Goal: Task Accomplishment & Management: Manage account settings

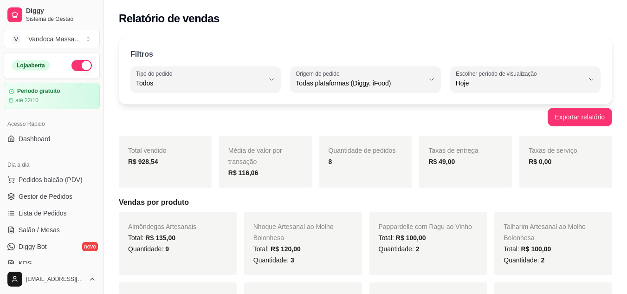
select select "ALL"
select select "0"
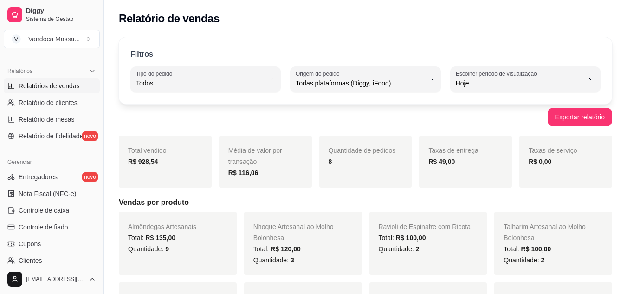
scroll to position [279, 0]
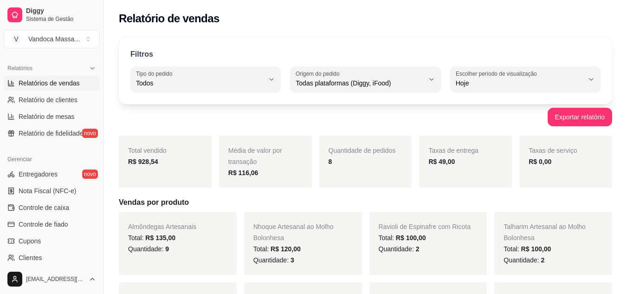
drag, startPoint x: 219, startPoint y: 126, endPoint x: 217, endPoint y: 135, distance: 9.5
click at [219, 126] on div "Exportar relatório" at bounding box center [366, 117] width 494 height 19
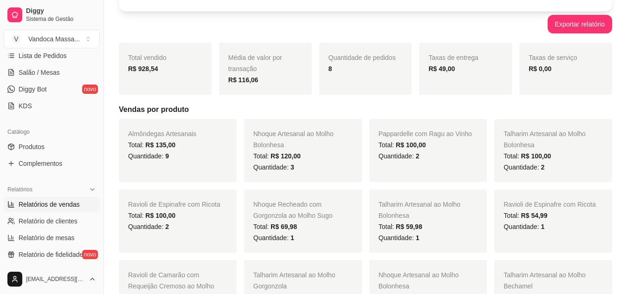
scroll to position [142, 0]
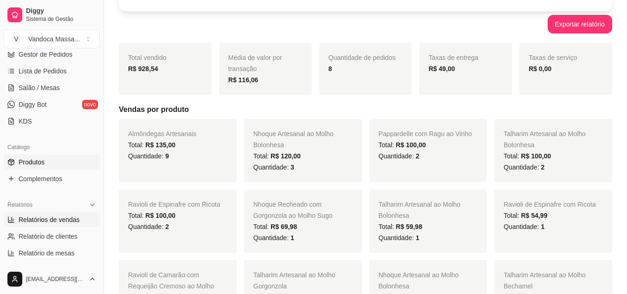
click at [36, 159] on span "Produtos" at bounding box center [32, 161] width 26 height 9
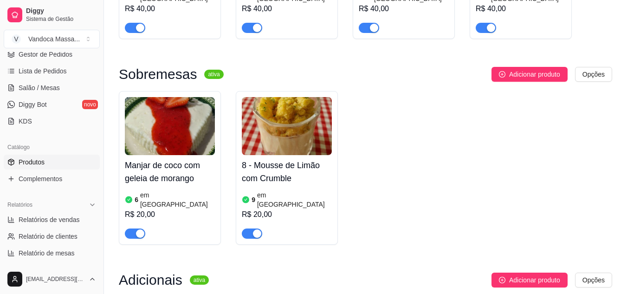
scroll to position [743, 0]
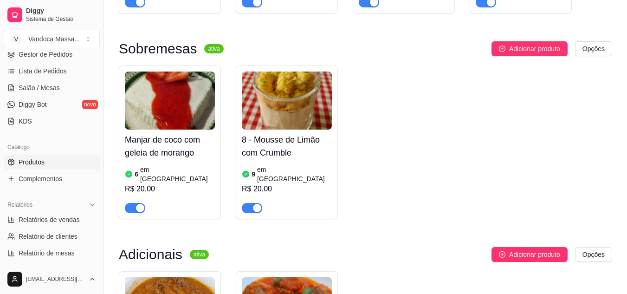
click at [294, 165] on div "9 em [GEOGRAPHIC_DATA]" at bounding box center [287, 174] width 90 height 19
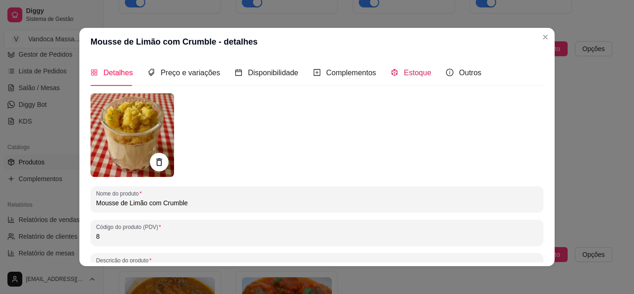
click at [404, 71] on span "Estoque" at bounding box center [417, 73] width 27 height 8
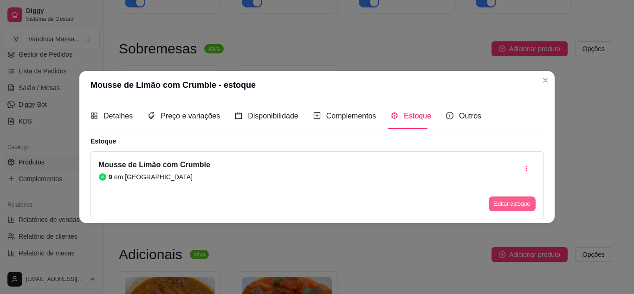
click at [509, 203] on button "Editar estoque" at bounding box center [512, 203] width 47 height 15
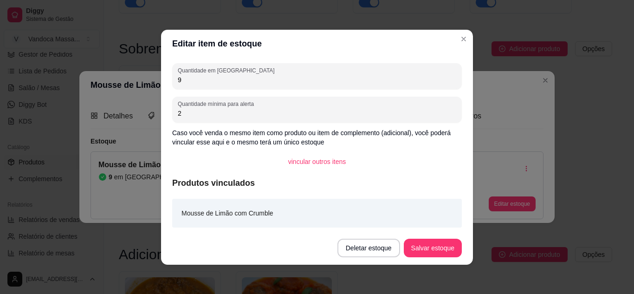
click at [222, 78] on input "9" at bounding box center [317, 79] width 279 height 9
type input "8"
click at [435, 245] on button "Salvar estoque" at bounding box center [433, 248] width 58 height 19
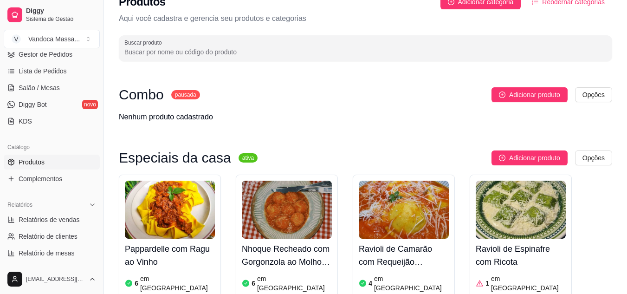
scroll to position [0, 0]
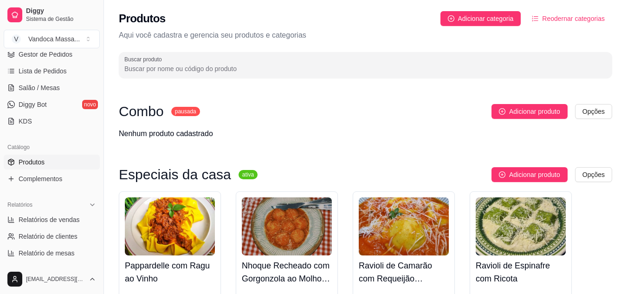
click at [44, 79] on ul "Pedidos balcão (PDV) Gestor de Pedidos Lista de Pedidos Salão / Mesas Diggy Bot…" at bounding box center [52, 79] width 96 height 98
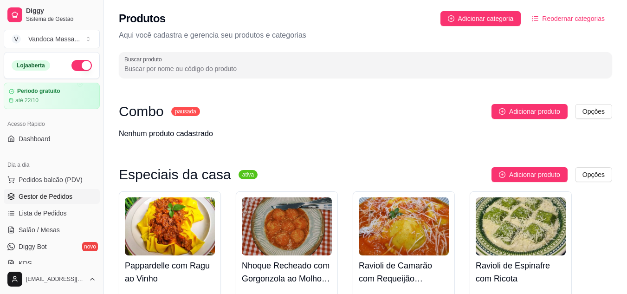
click at [57, 194] on span "Gestor de Pedidos" at bounding box center [46, 196] width 54 height 9
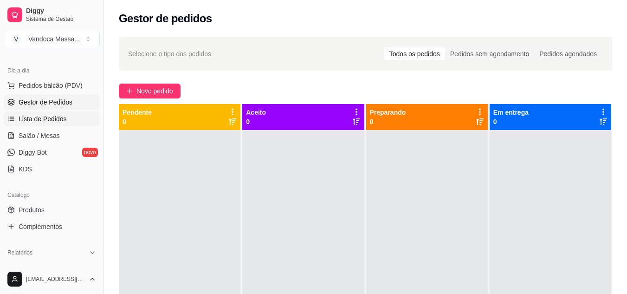
scroll to position [139, 0]
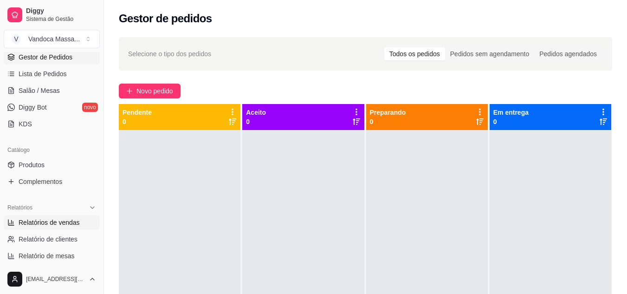
click at [57, 222] on span "Relatórios de vendas" at bounding box center [49, 222] width 61 height 9
select select "ALL"
select select "0"
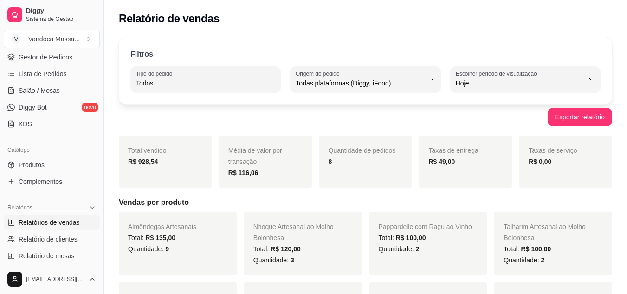
click at [162, 162] on div "R$ 928,54" at bounding box center [165, 161] width 74 height 11
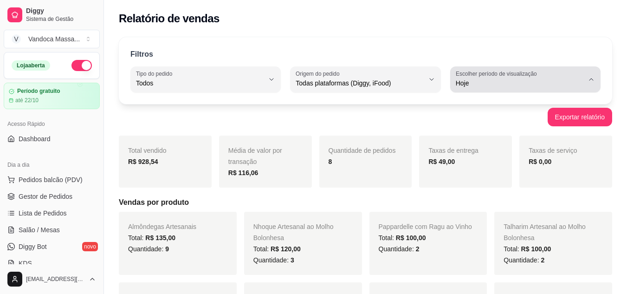
click at [530, 85] on span "Hoje" at bounding box center [520, 82] width 128 height 9
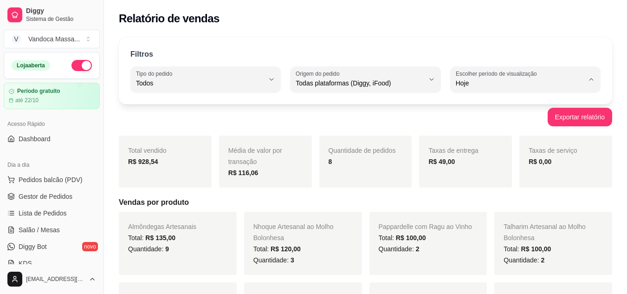
click at [510, 117] on li "Ontem" at bounding box center [525, 120] width 137 height 14
type input "1"
select select "1"
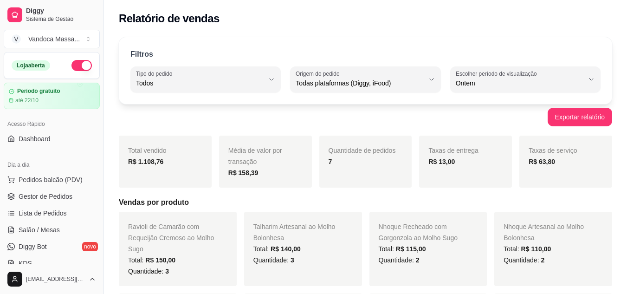
click at [488, 123] on div "Exportar relatório" at bounding box center [366, 117] width 494 height 19
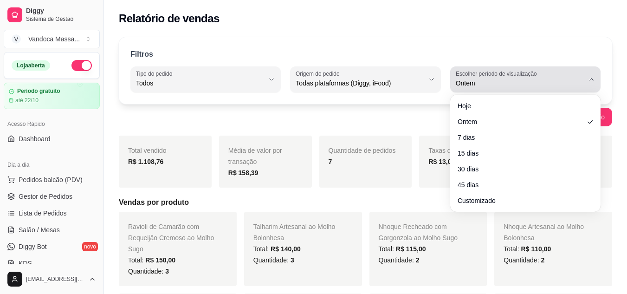
click at [495, 72] on label "Escolher período de visualização" at bounding box center [498, 74] width 84 height 8
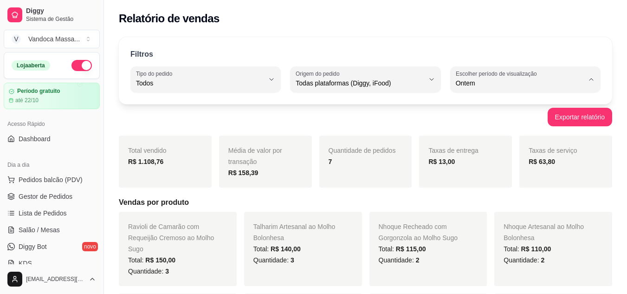
click at [479, 103] on span "Hoje" at bounding box center [520, 105] width 121 height 9
type input "0"
select select "0"
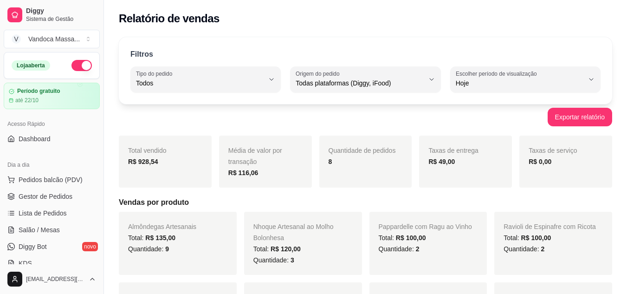
click at [271, 122] on div "Exportar relatório" at bounding box center [366, 117] width 494 height 19
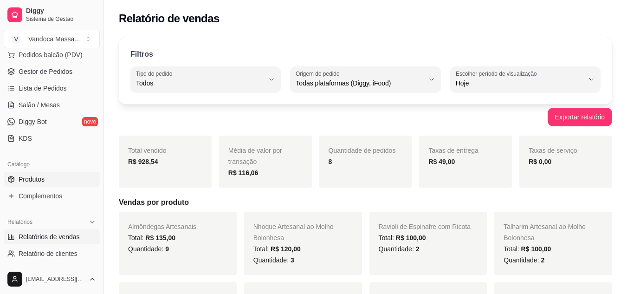
scroll to position [139, 0]
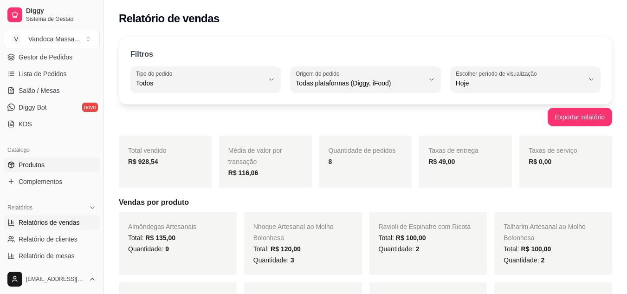
click at [44, 162] on span "Produtos" at bounding box center [32, 164] width 26 height 9
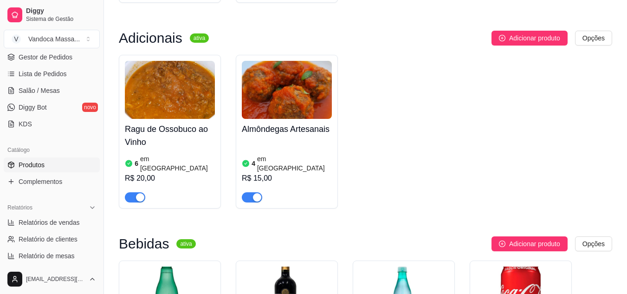
scroll to position [975, 0]
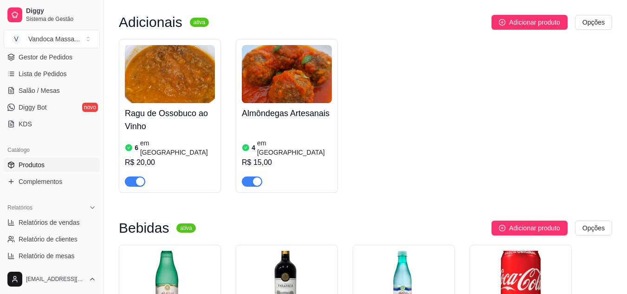
click at [300, 123] on div "4 em estoque R$ 15,00" at bounding box center [287, 154] width 90 height 63
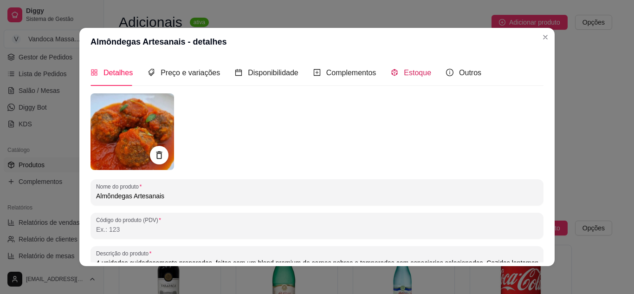
click at [409, 72] on span "Estoque" at bounding box center [417, 73] width 27 height 8
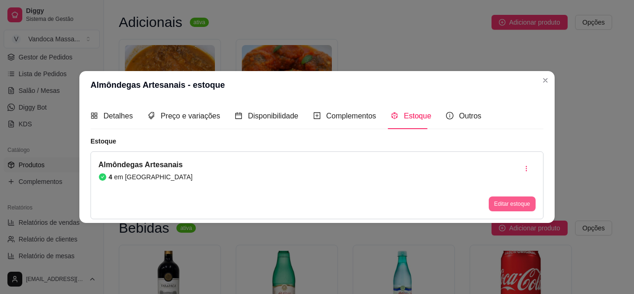
click at [507, 201] on button "Editar estoque" at bounding box center [512, 203] width 47 height 15
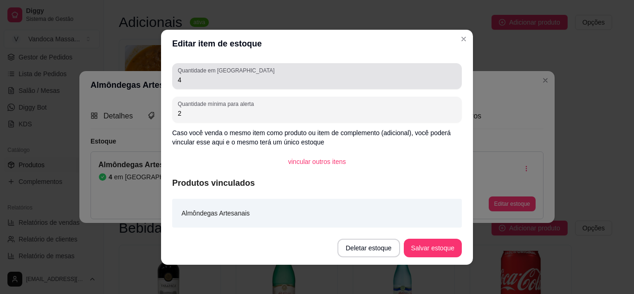
click at [250, 74] on div "4" at bounding box center [317, 76] width 279 height 19
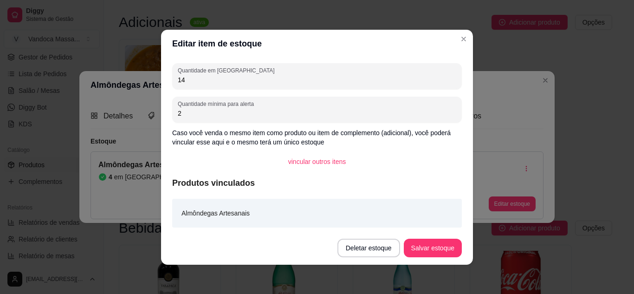
type input "14"
click at [432, 249] on button "Salvar estoque" at bounding box center [432, 248] width 57 height 18
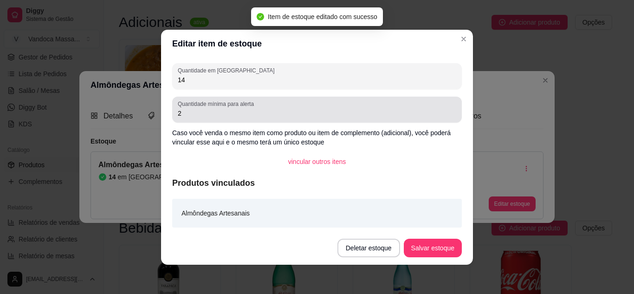
click at [329, 104] on div "2" at bounding box center [317, 109] width 279 height 19
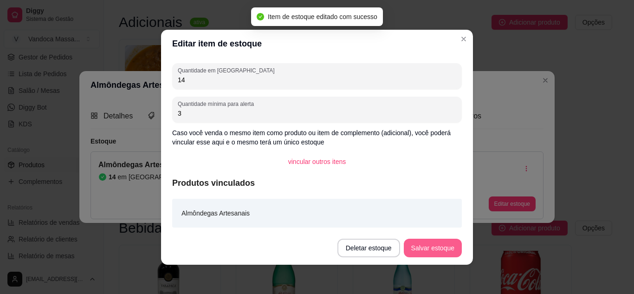
type input "3"
click at [435, 245] on button "Salvar estoque" at bounding box center [432, 248] width 57 height 18
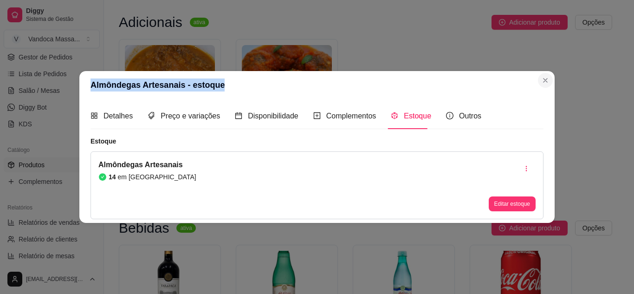
drag, startPoint x: 537, startPoint y: 81, endPoint x: 544, endPoint y: 80, distance: 6.6
click at [544, 80] on section "Almôndegas Artesanais - estoque Detalhes Preço e variações Disponibilidade Comp…" at bounding box center [316, 147] width 475 height 152
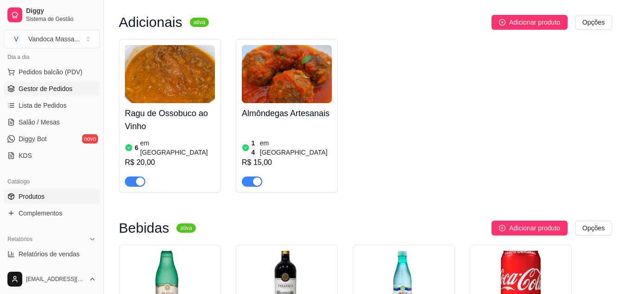
scroll to position [46, 0]
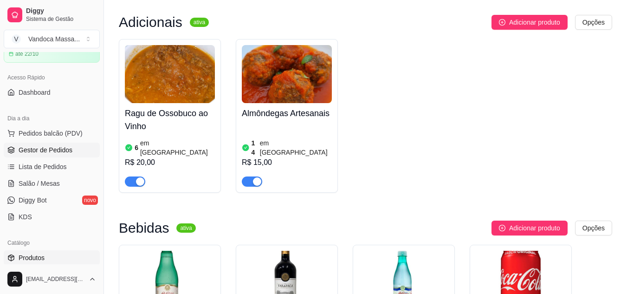
click at [56, 151] on span "Gestor de Pedidos" at bounding box center [46, 149] width 54 height 9
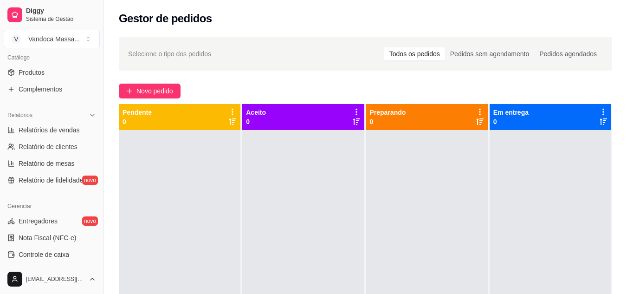
scroll to position [232, 0]
click at [69, 131] on span "Relatórios de vendas" at bounding box center [49, 129] width 61 height 9
select select "ALL"
select select "0"
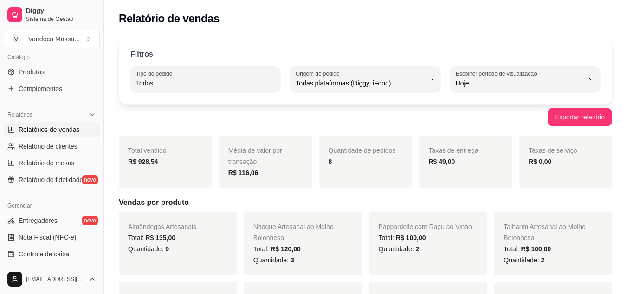
click at [365, 117] on div "Exportar relatório" at bounding box center [366, 117] width 494 height 19
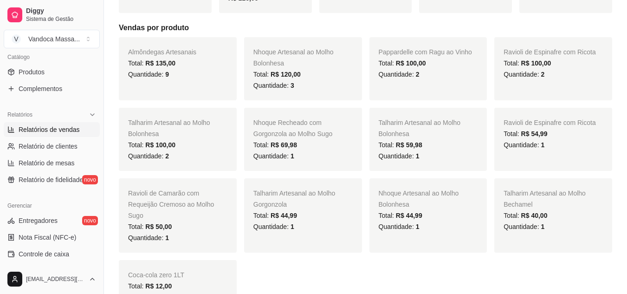
scroll to position [186, 0]
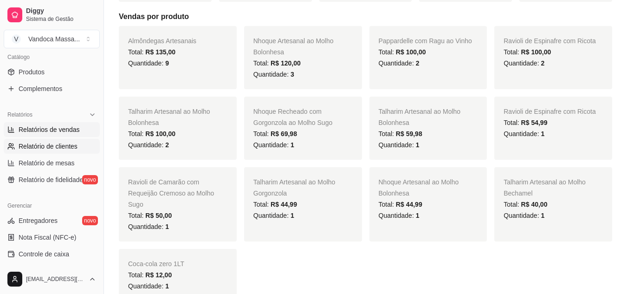
click at [78, 149] on link "Relatório de clientes" at bounding box center [52, 146] width 96 height 15
select select "30"
select select "HIGHEST_TOTAL_SPENT_WITH_ORDERS"
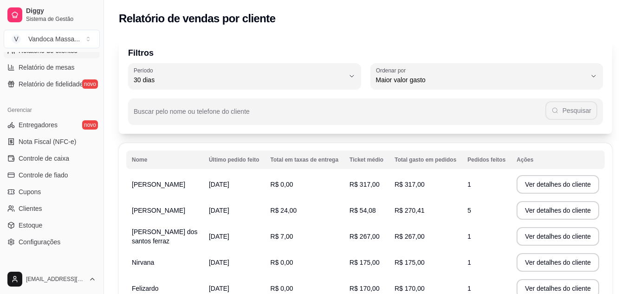
scroll to position [374, 0]
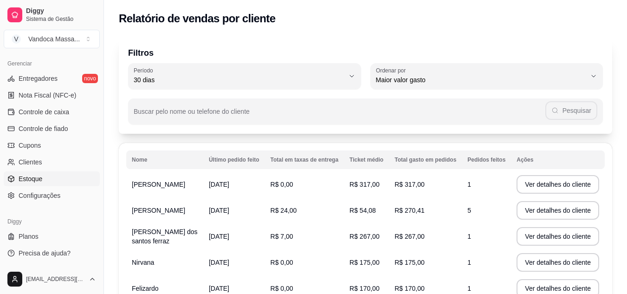
click at [45, 177] on link "Estoque" at bounding box center [52, 178] width 96 height 15
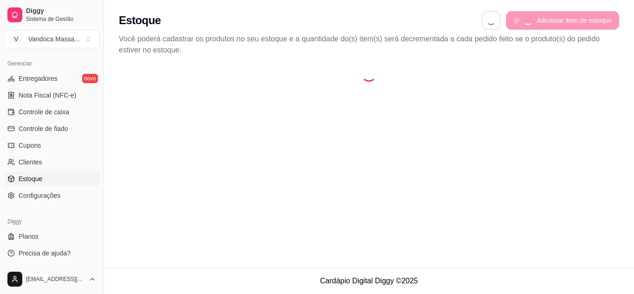
select select "QUANTITY_ORDER"
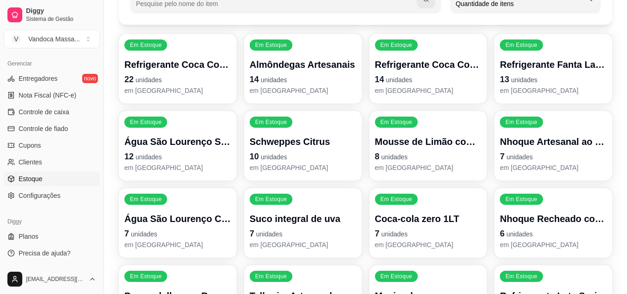
scroll to position [125, 0]
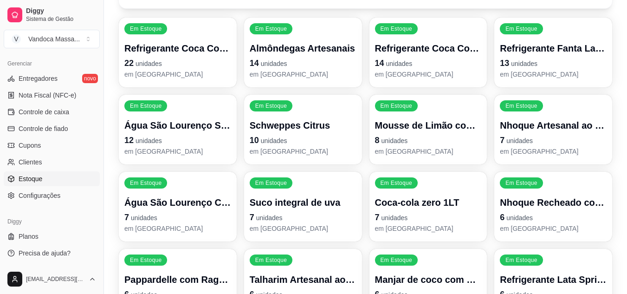
click at [520, 126] on p "Nhoque Artesanal ao Molho Sugo" at bounding box center [553, 125] width 107 height 13
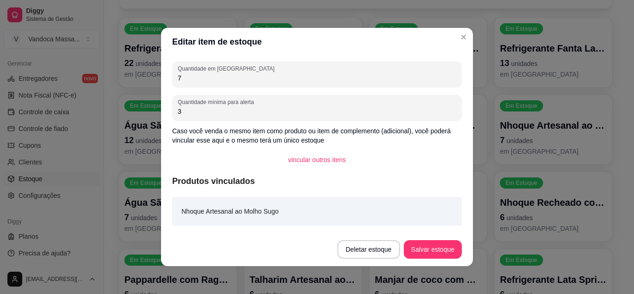
click at [191, 77] on input "7" at bounding box center [317, 77] width 279 height 9
type input "5"
click at [425, 248] on button "Salvar estoque" at bounding box center [433, 249] width 58 height 19
